Goal: Check status: Check status

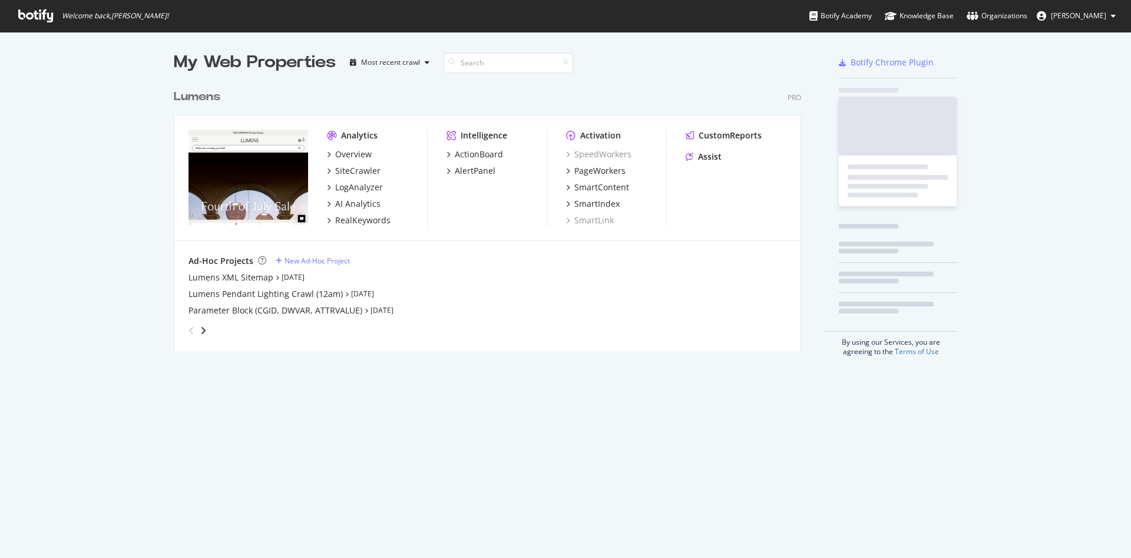
scroll to position [544, 1104]
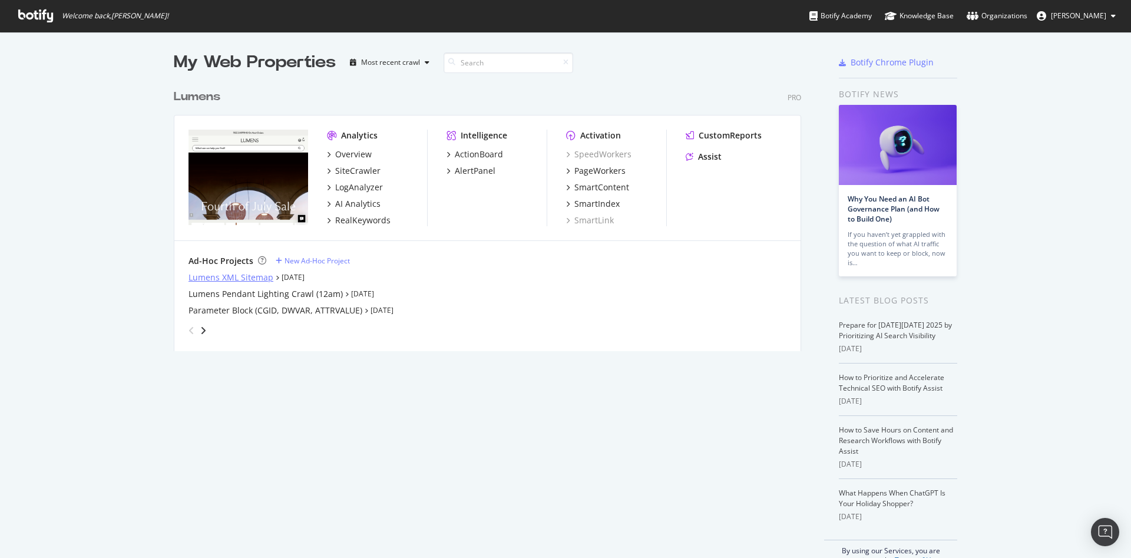
click at [213, 279] on div "Lumens XML Sitemap" at bounding box center [230, 277] width 85 height 12
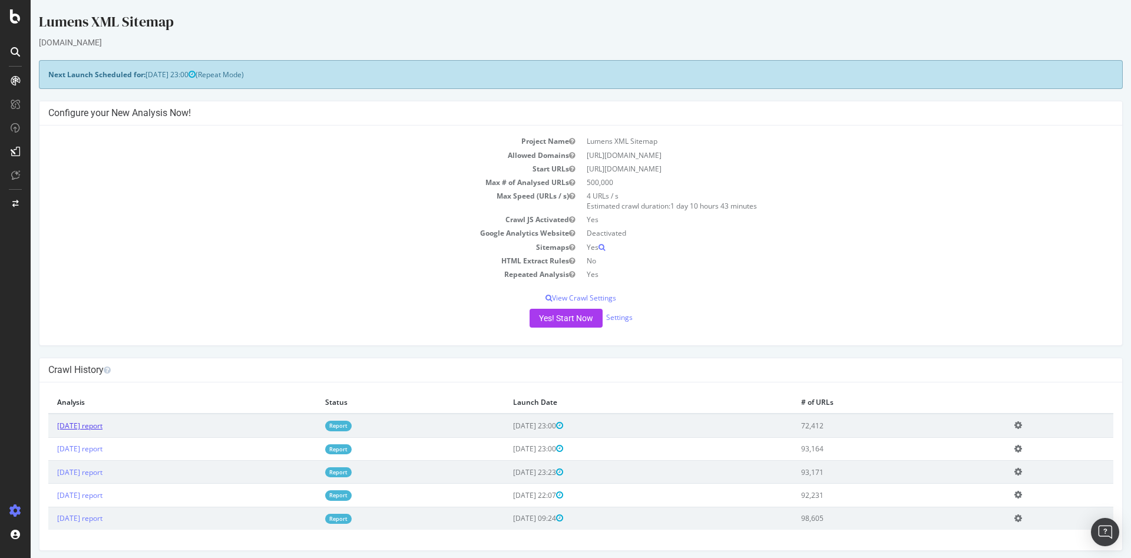
click at [101, 429] on link "2025 Oct. 10th report" at bounding box center [79, 425] width 45 height 10
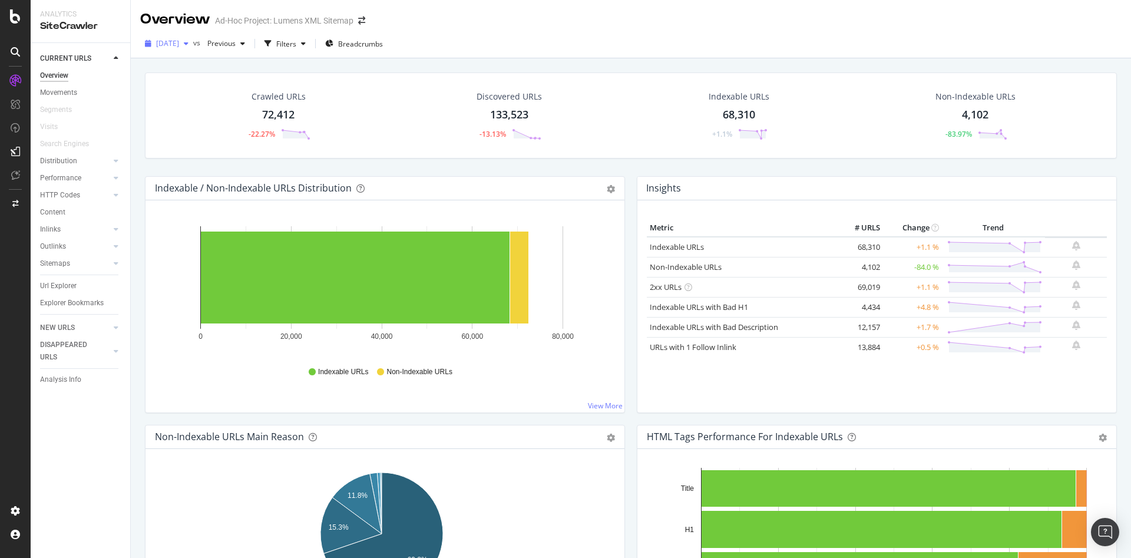
click at [179, 45] on span "2025 Oct. 10th" at bounding box center [167, 43] width 23 height 10
drag, startPoint x: 194, startPoint y: 101, endPoint x: 707, endPoint y: 47, distance: 515.1
click at [707, 47] on div "2025 Oct. 10th vs Previous Filters Breadcrumbs" at bounding box center [631, 46] width 1000 height 24
click at [193, 49] on div "2025 Oct. 10th" at bounding box center [166, 44] width 53 height 18
click at [226, 105] on div "93.2K URLs" at bounding box center [244, 107] width 37 height 11
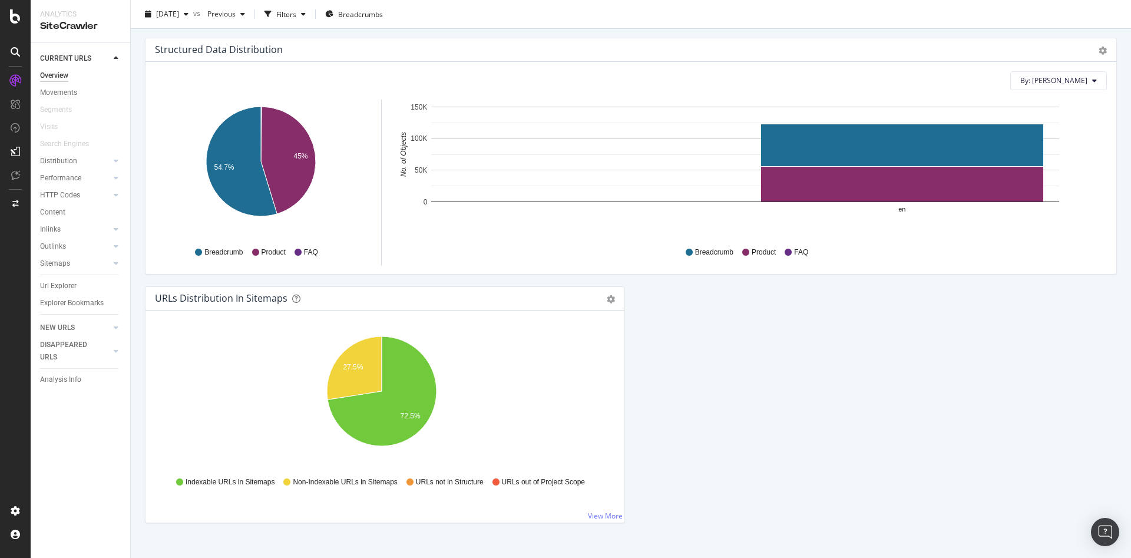
scroll to position [1151, 0]
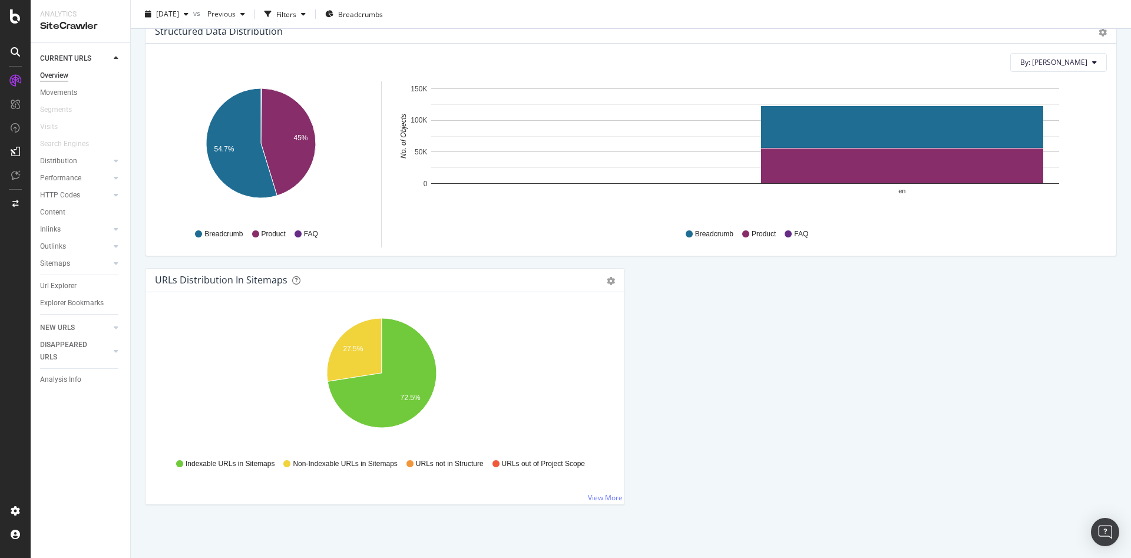
click at [578, 287] on div "URLs Distribution in Sitemaps Pie Table Export as CSV Add to Custom Report" at bounding box center [384, 281] width 479 height 24
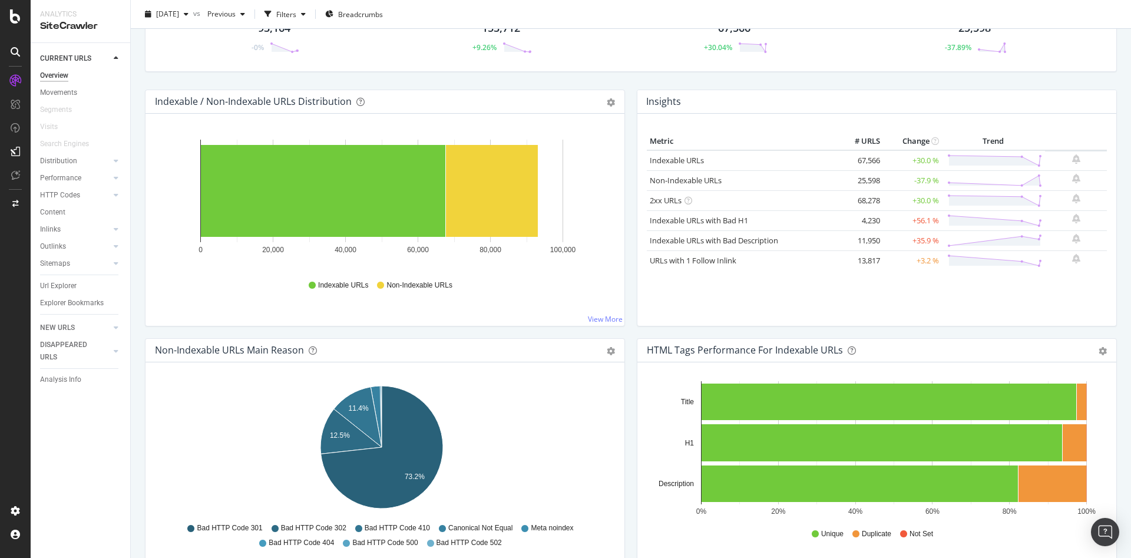
scroll to position [0, 0]
